Goal: Task Accomplishment & Management: Manage account settings

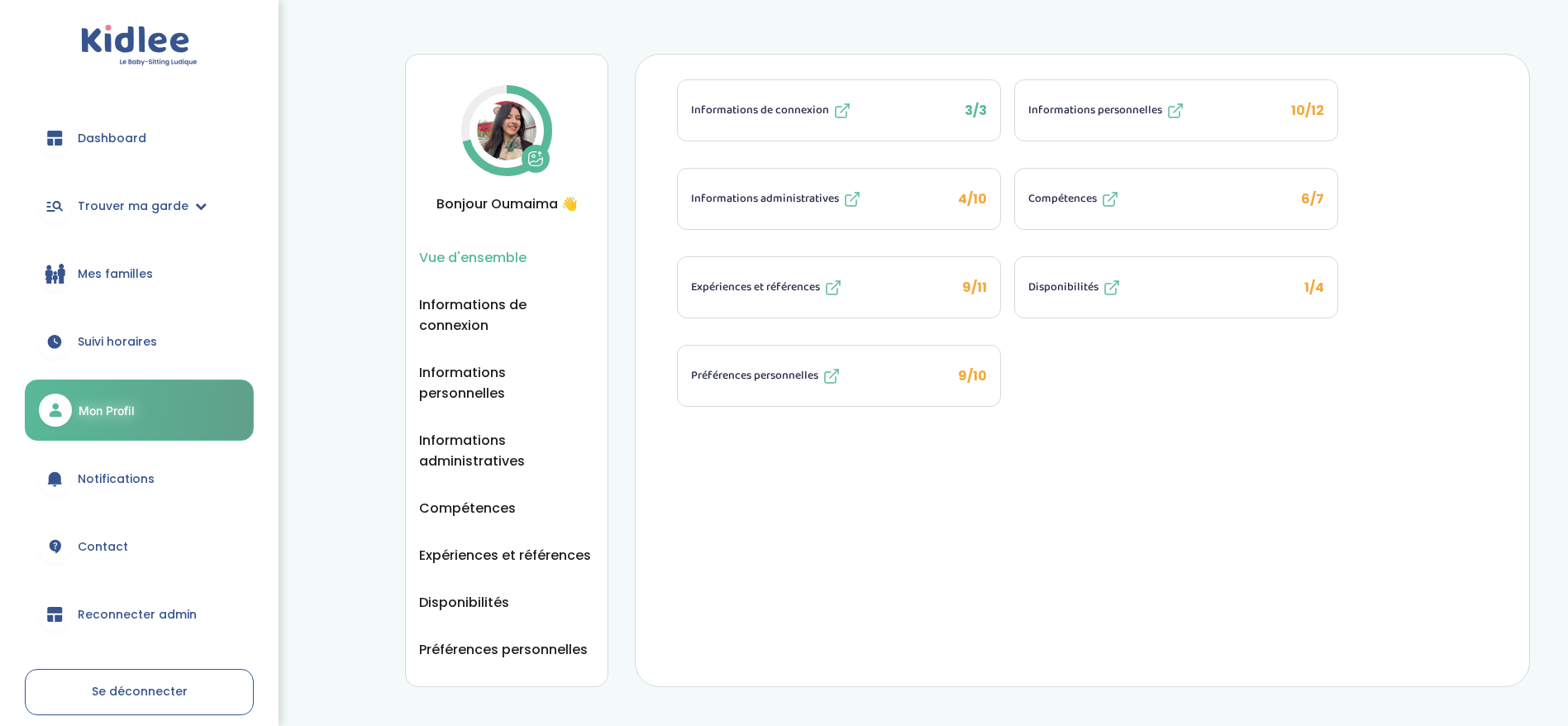
click at [131, 291] on link "Mes familles" at bounding box center [139, 273] width 229 height 60
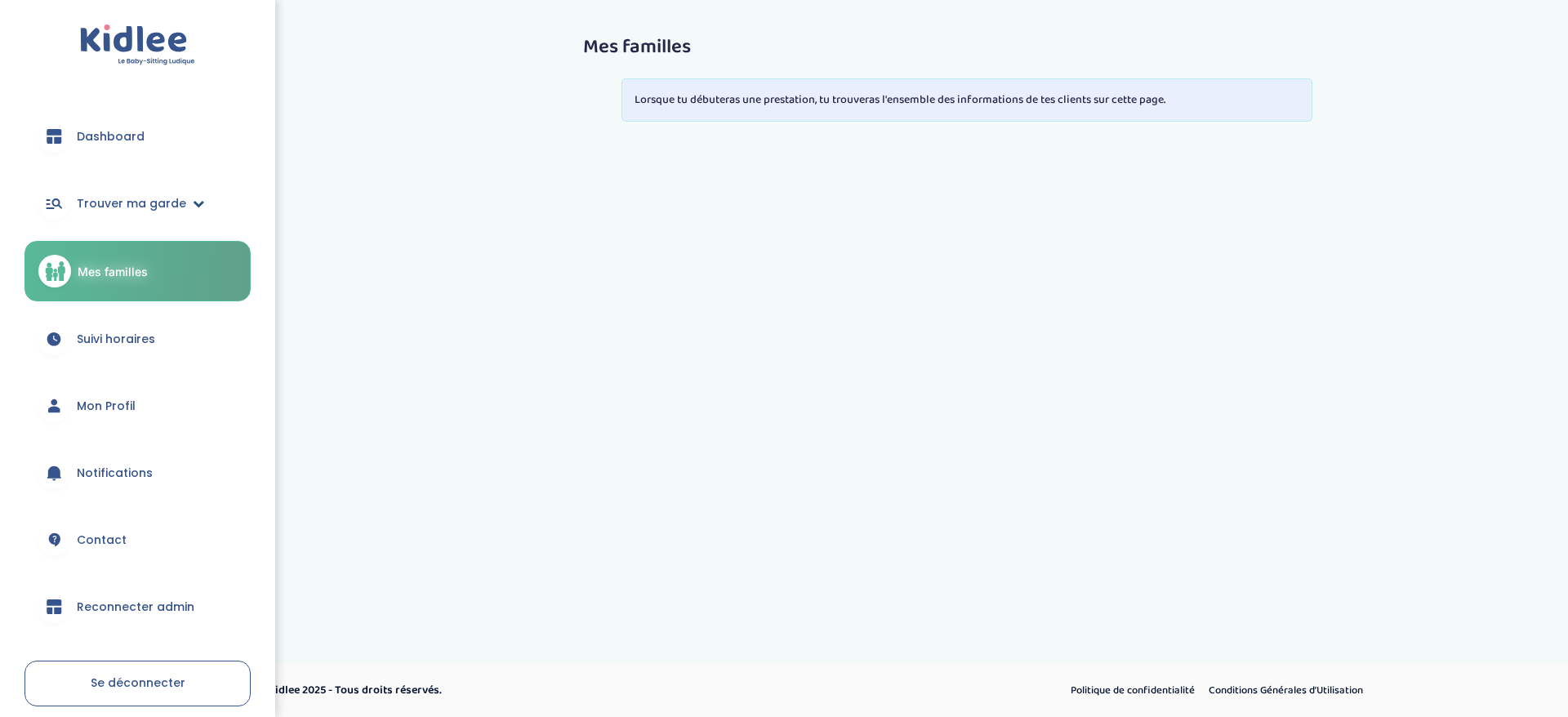
click at [135, 209] on span "Trouver ma garde" at bounding box center [131, 203] width 109 height 17
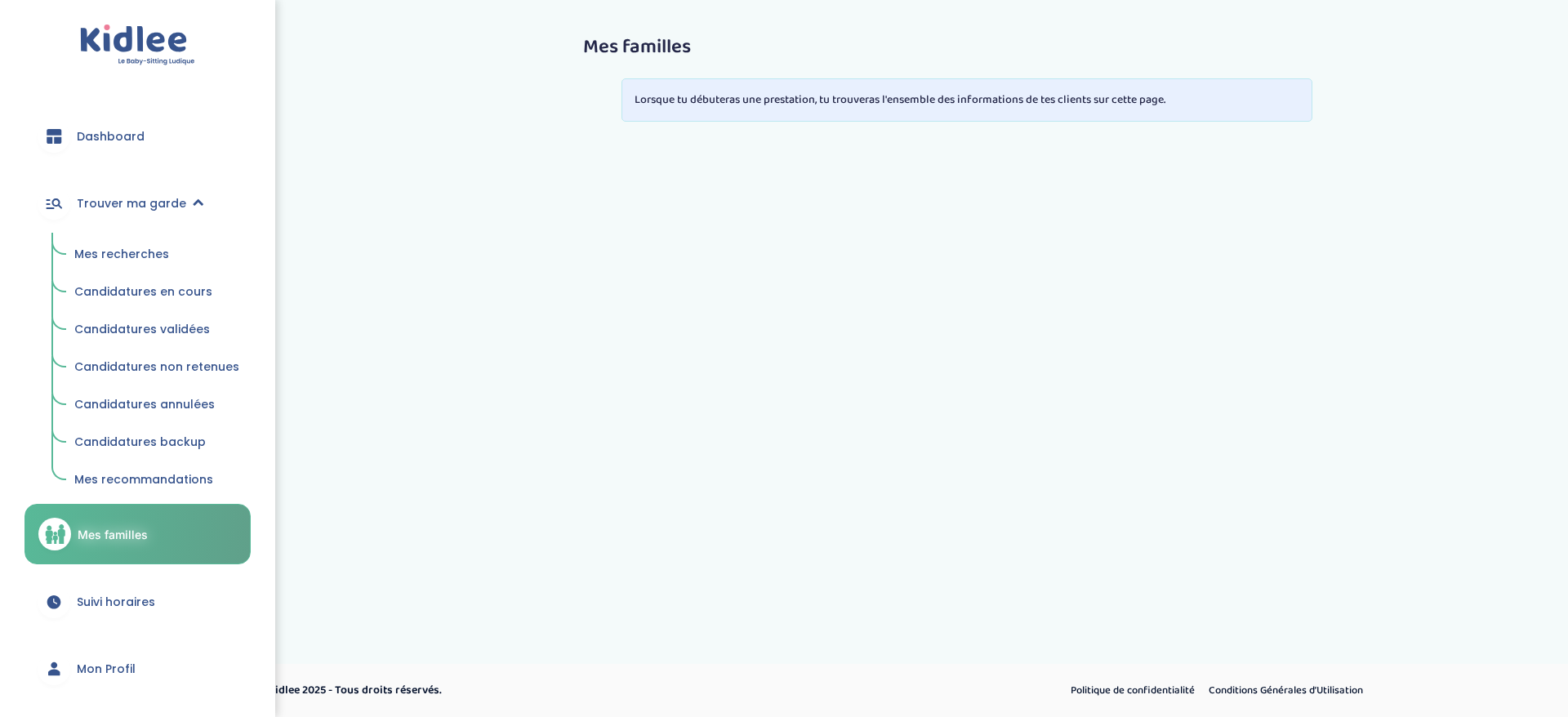
click at [135, 303] on link "Candidatures en cours" at bounding box center [157, 292] width 188 height 31
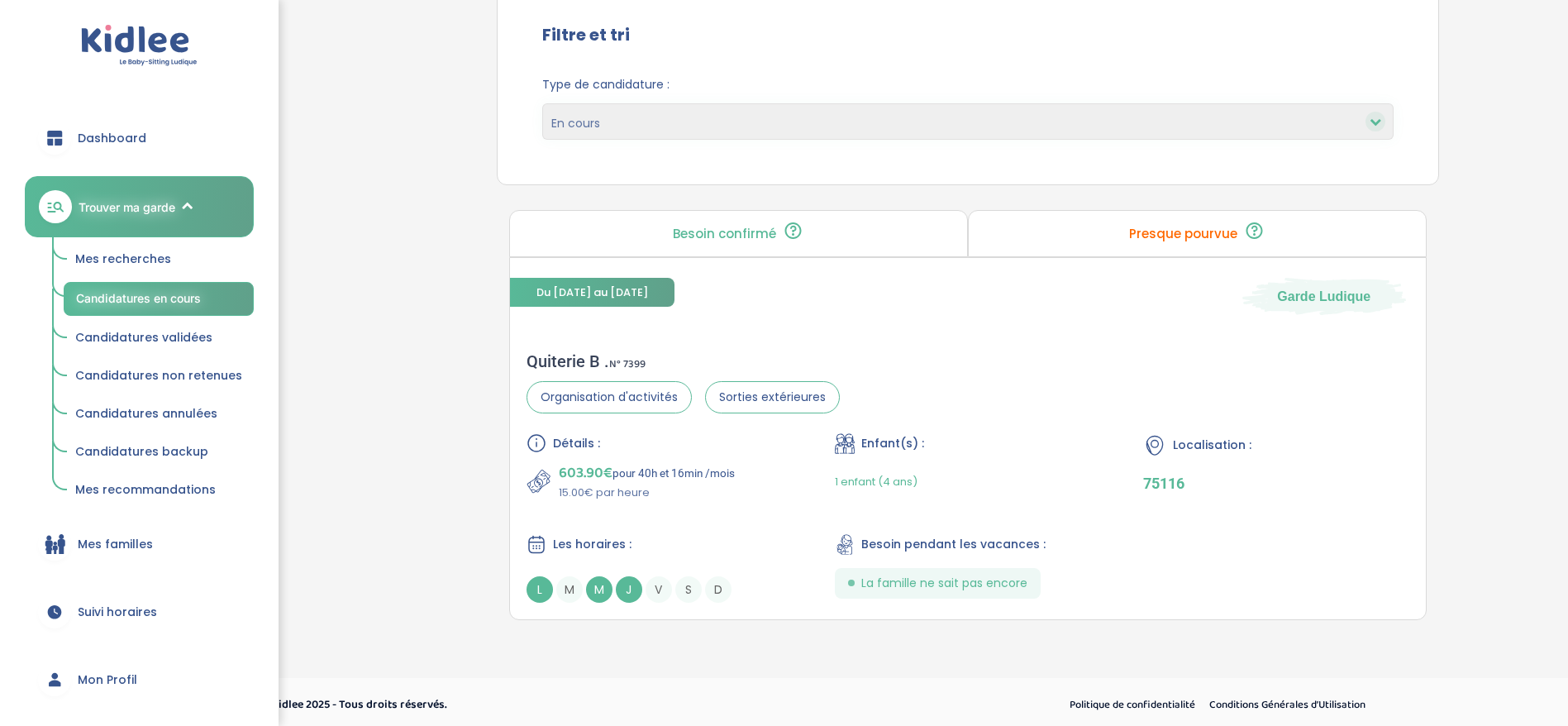
scroll to position [173, 0]
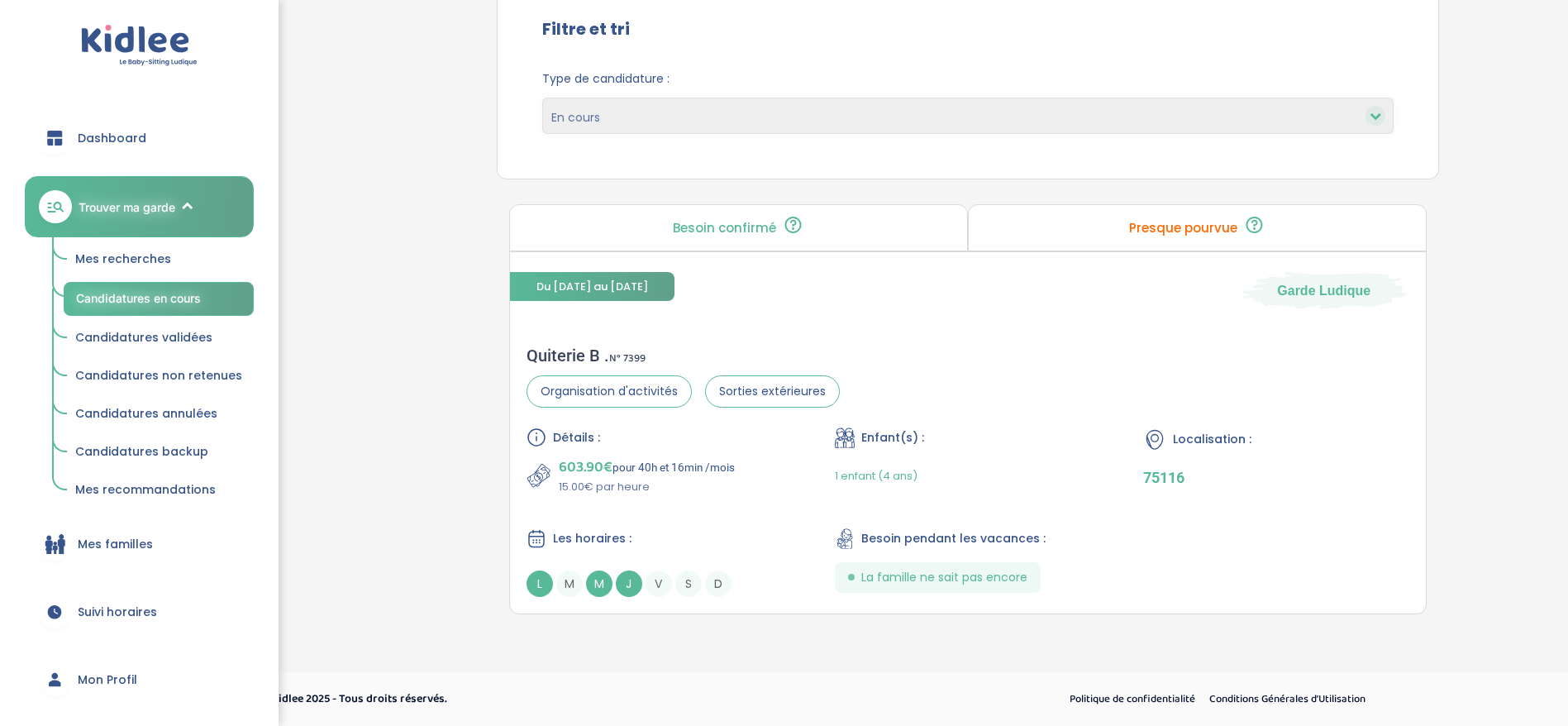
click at [1134, 244] on div "Presque pourvue ❗ La famille échange déjà avec un ou plusieurs profils sélectio…" at bounding box center [1196, 227] width 458 height 47
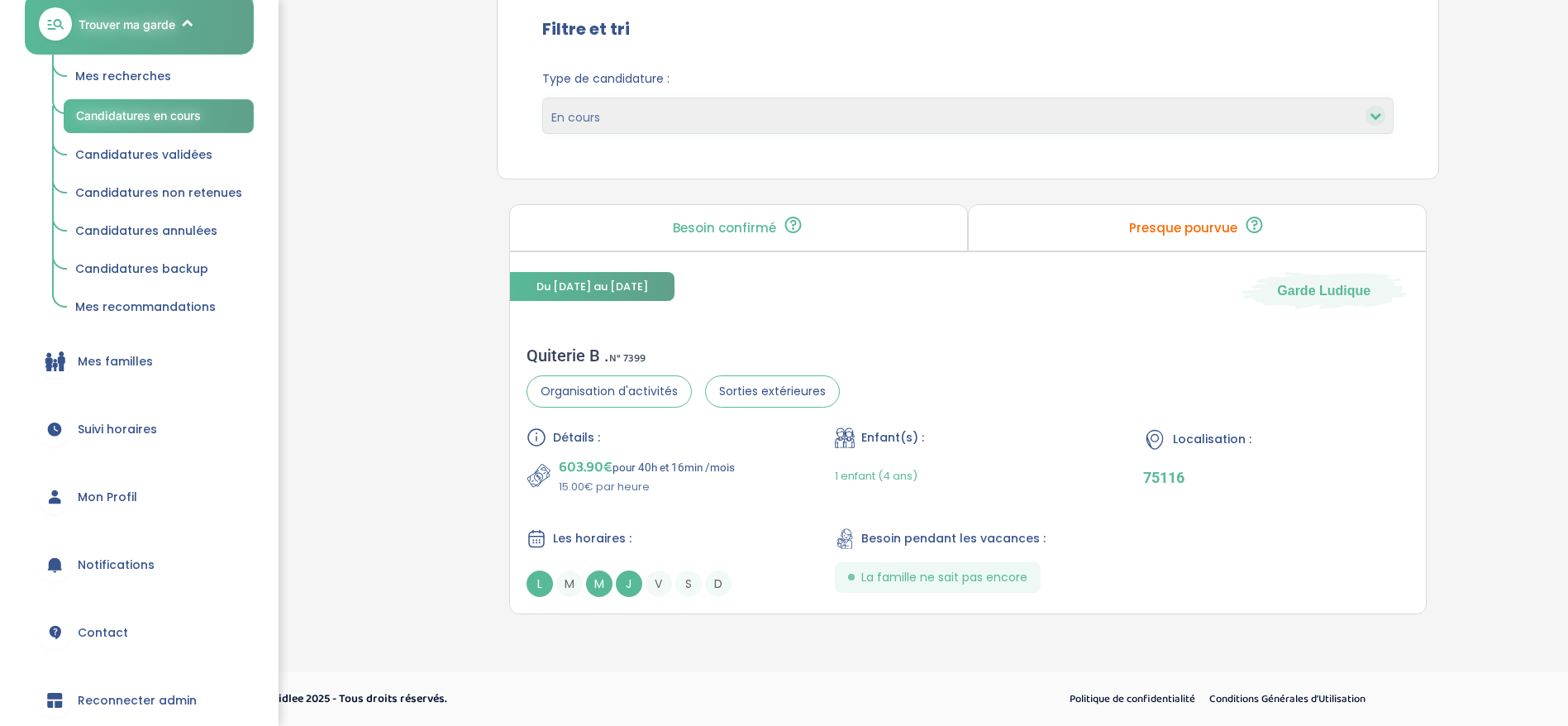
scroll to position [340, 0]
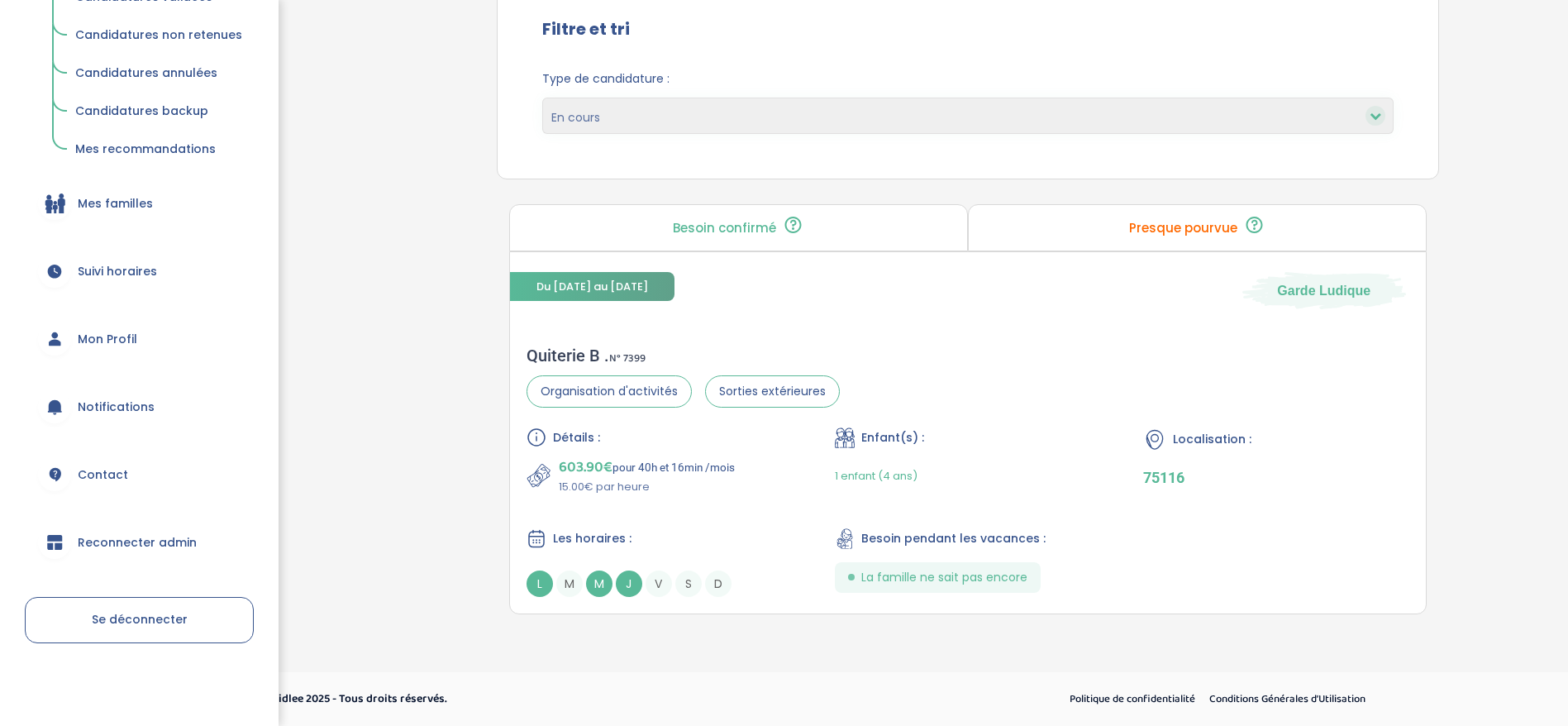
click at [128, 536] on span "Reconnecter admin" at bounding box center [137, 542] width 119 height 18
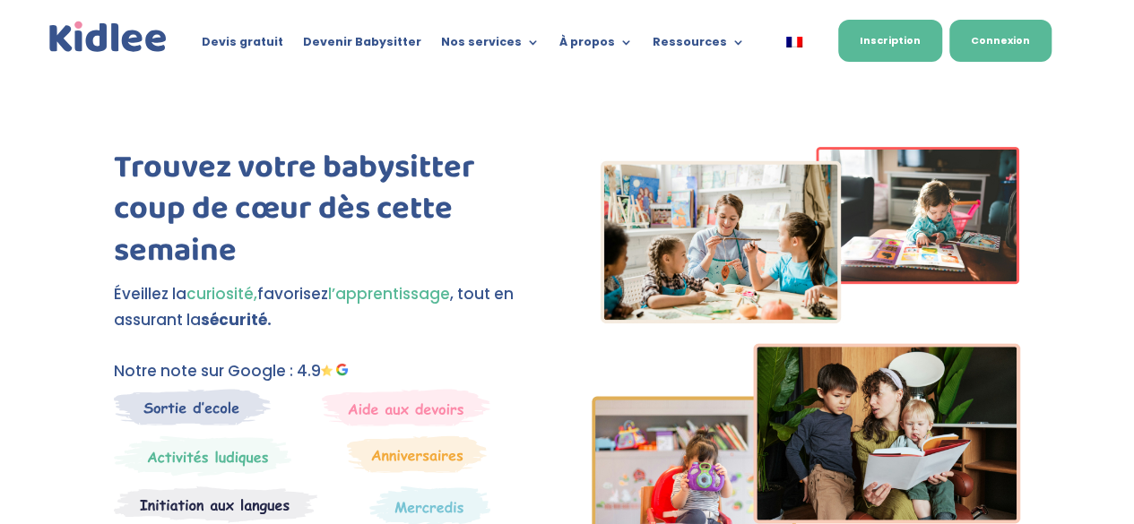
click at [973, 54] on link "Connexion" at bounding box center [1000, 41] width 102 height 42
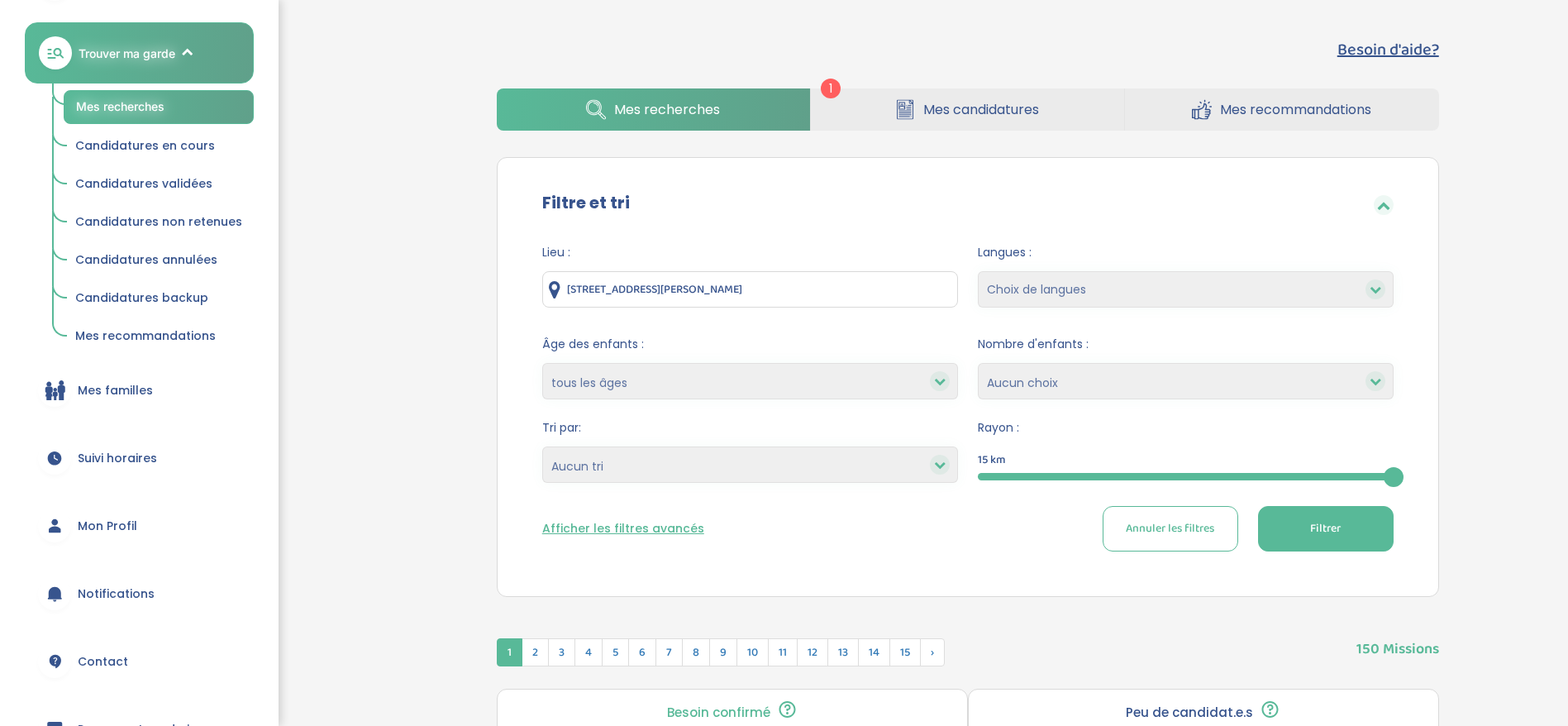
scroll to position [340, 0]
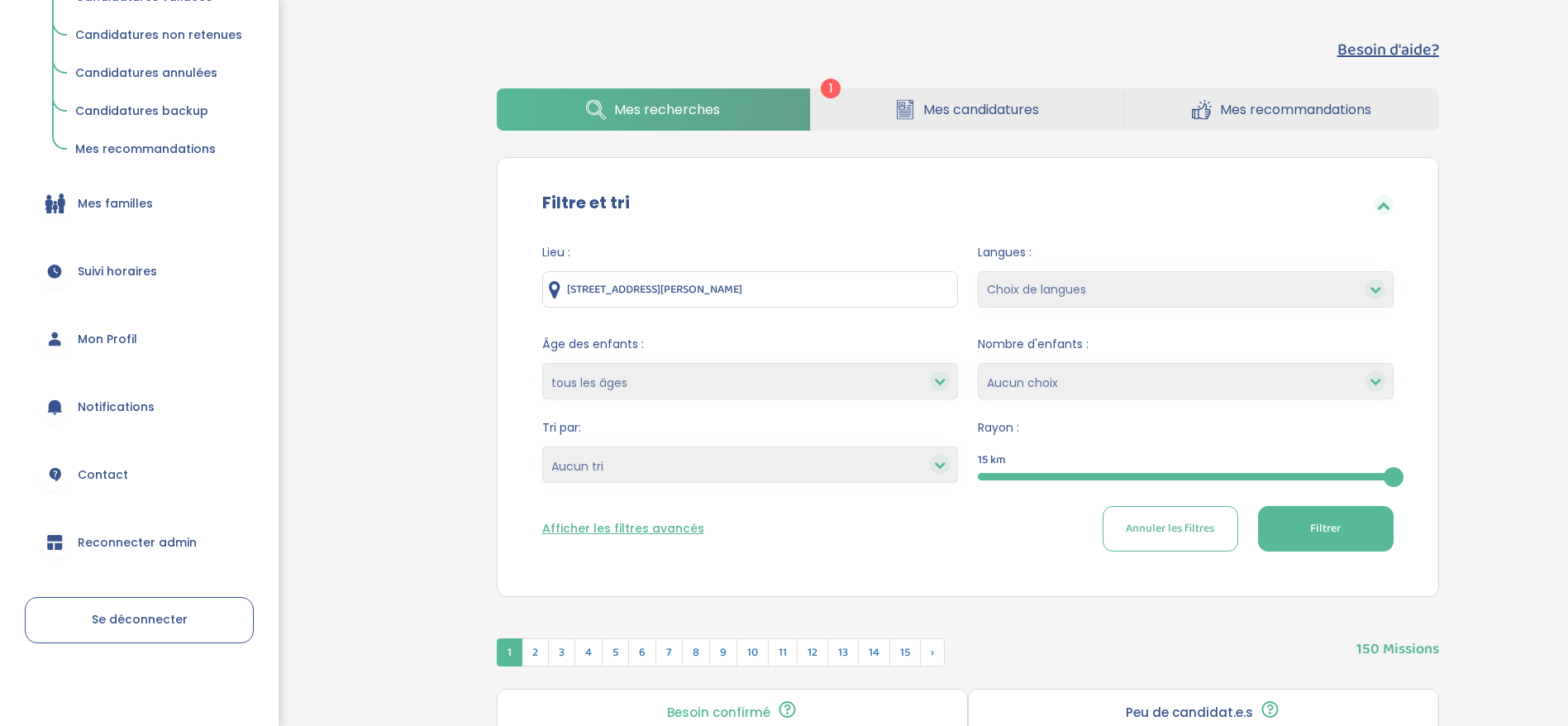
click at [110, 549] on span "Reconnecter admin" at bounding box center [137, 542] width 119 height 18
